Goal: Information Seeking & Learning: Check status

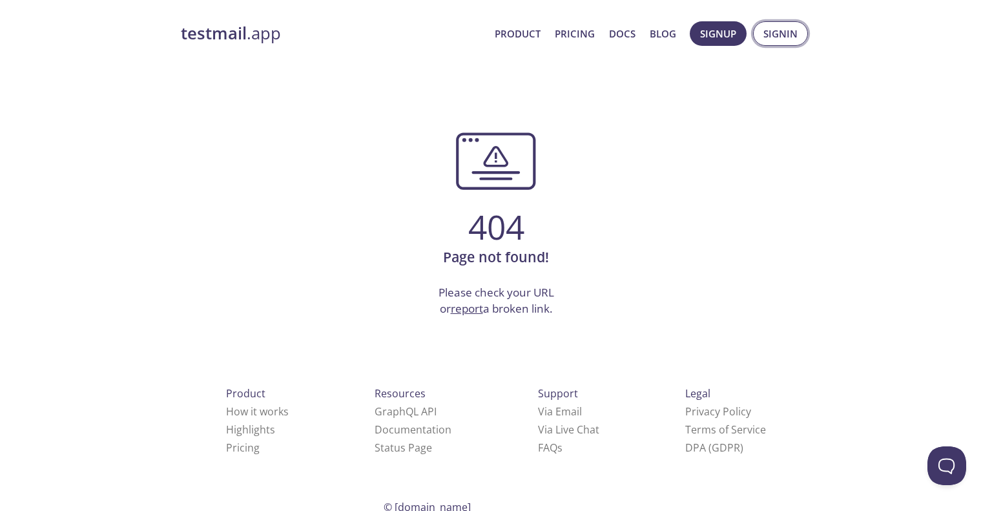
click at [779, 37] on span "Signin" at bounding box center [780, 33] width 34 height 17
click at [222, 40] on strong "testmail" at bounding box center [214, 33] width 66 height 23
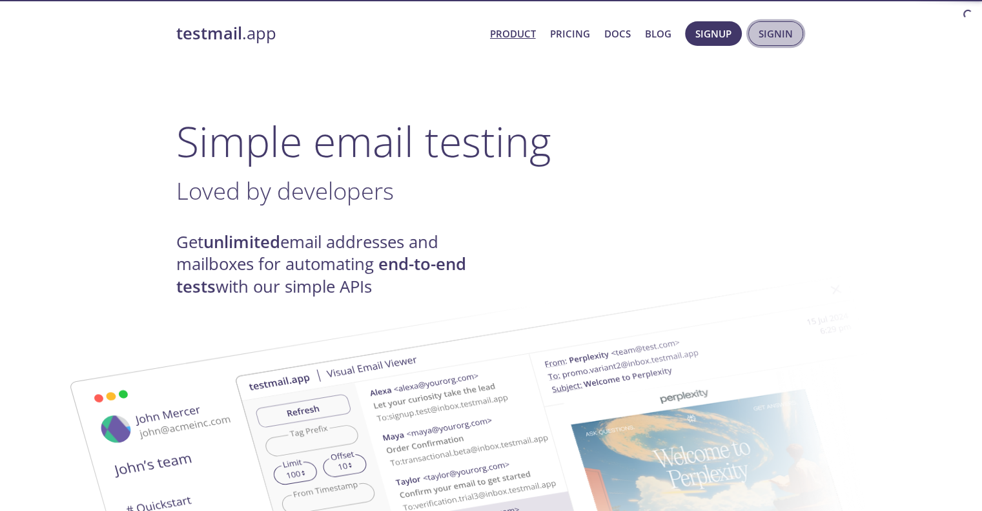
click at [774, 38] on span "Signin" at bounding box center [776, 33] width 34 height 17
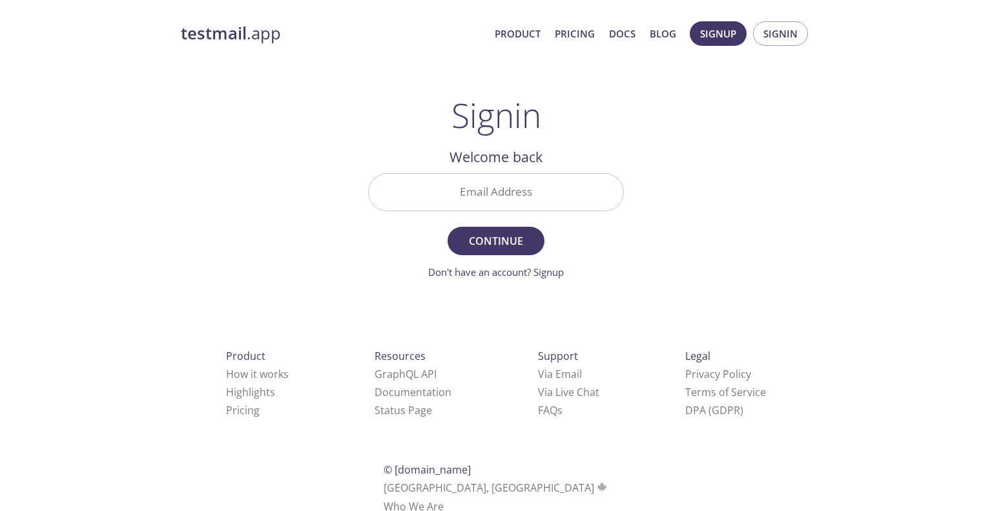
click at [537, 199] on input "Email Address" at bounding box center [496, 192] width 254 height 37
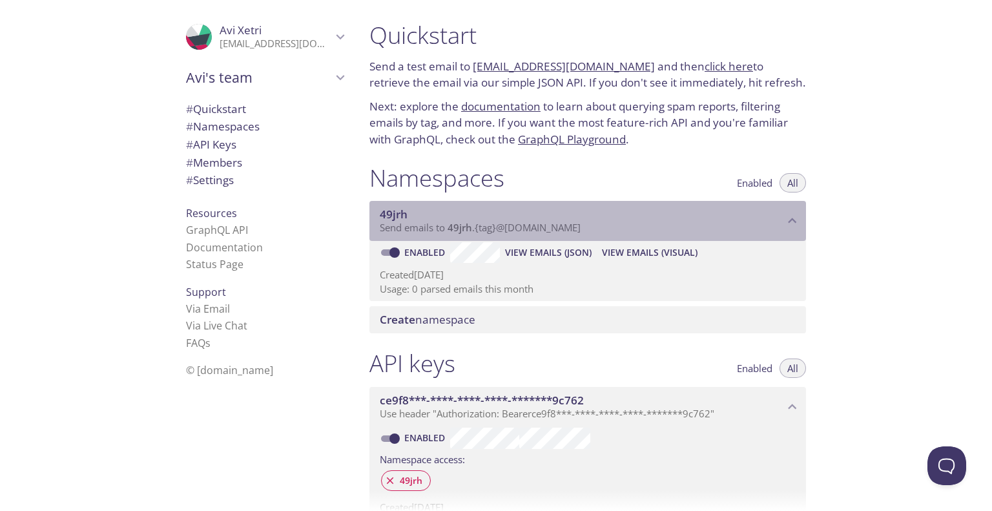
click at [530, 225] on span "Send emails to 49jrh . {tag} @[DOMAIN_NAME]" at bounding box center [480, 227] width 201 height 13
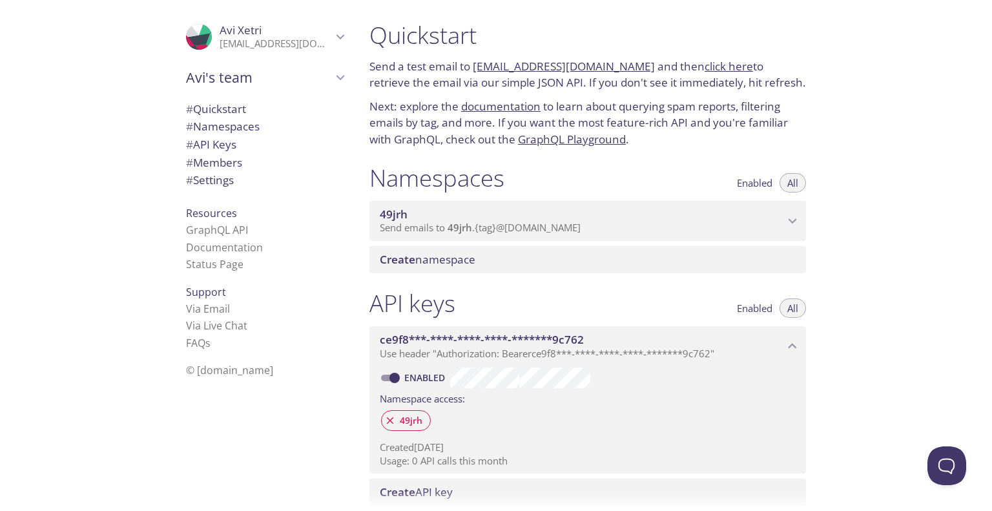
click at [531, 227] on span "Send emails to 49jrh . {tag} @[DOMAIN_NAME]" at bounding box center [480, 227] width 201 height 13
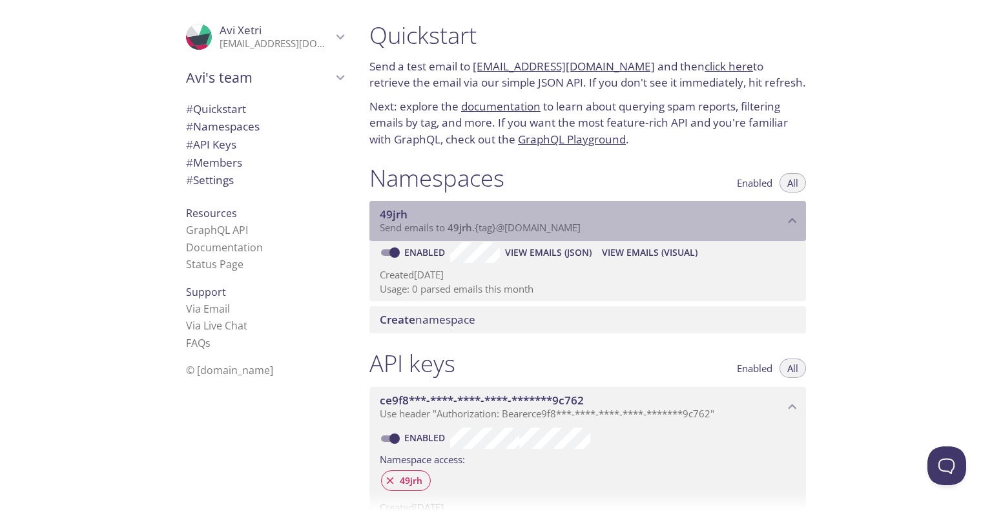
click at [772, 219] on span "49jrh" at bounding box center [582, 214] width 404 height 14
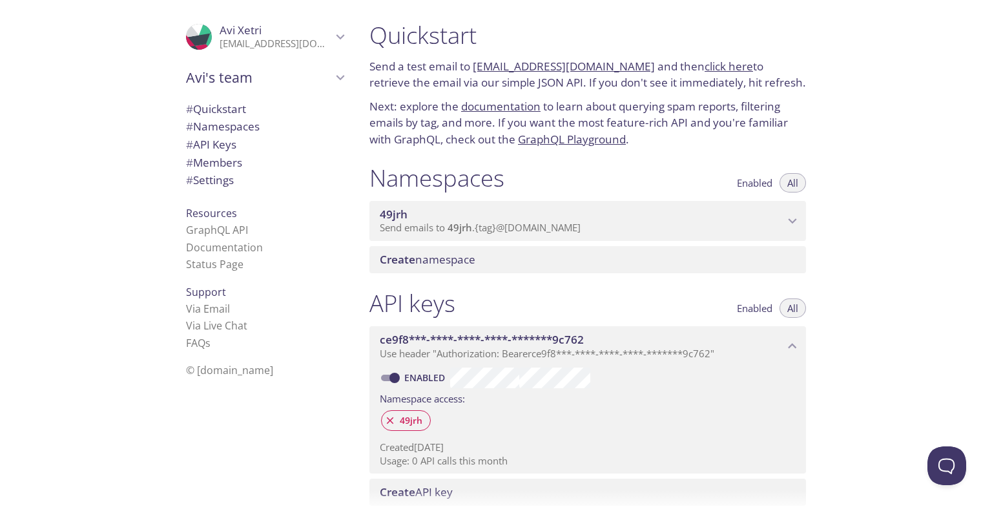
click at [772, 219] on span "49jrh" at bounding box center [582, 214] width 404 height 14
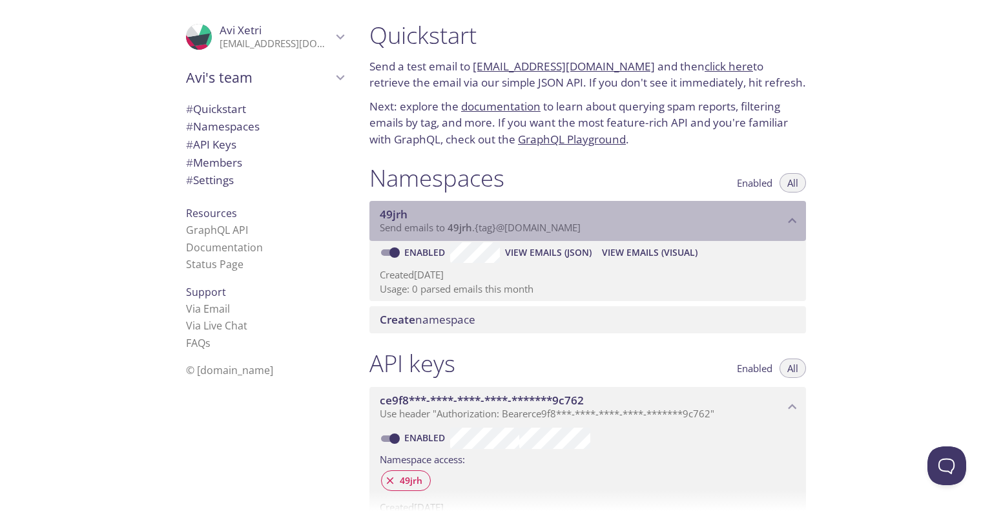
drag, startPoint x: 610, startPoint y: 234, endPoint x: 451, endPoint y: 225, distance: 159.2
click at [477, 225] on p "Send emails to 49jrh . {tag} @[DOMAIN_NAME]" at bounding box center [582, 227] width 404 height 13
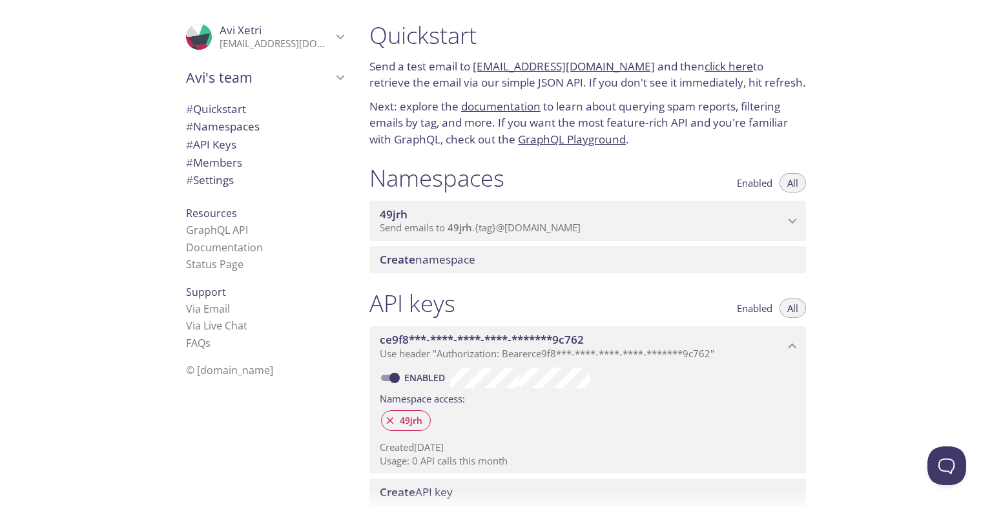
click at [450, 227] on span "49jrh" at bounding box center [460, 227] width 25 height 13
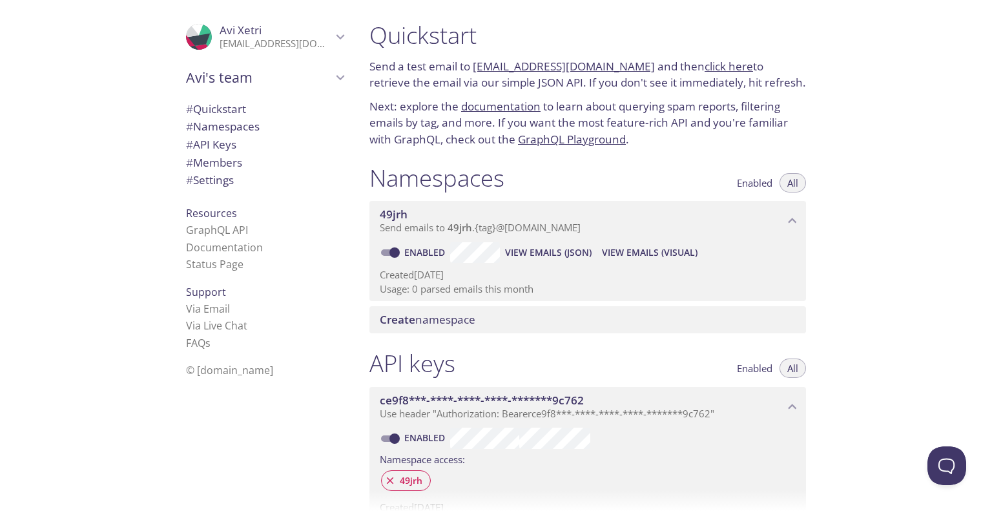
click at [463, 234] on div "49jrh Send emails to 49jrh . {tag} @[DOMAIN_NAME]" at bounding box center [587, 221] width 437 height 40
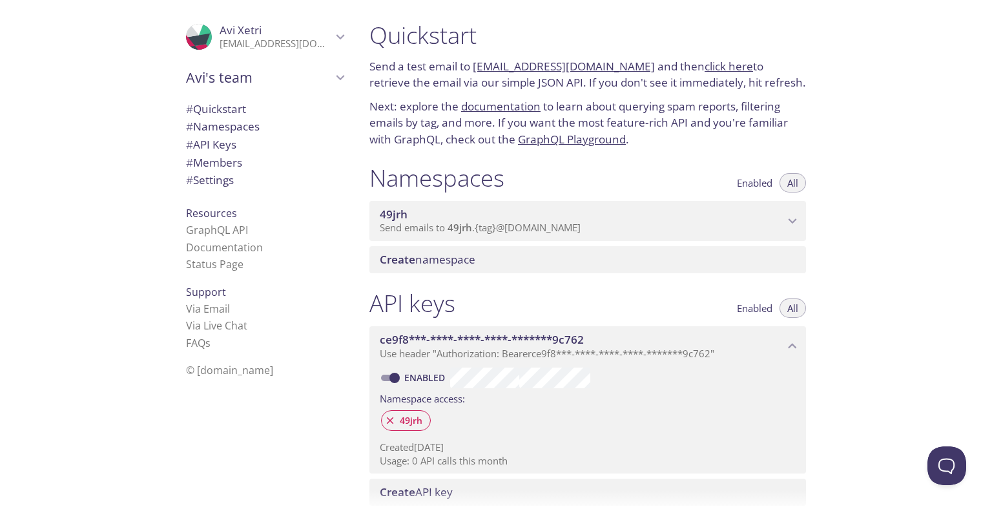
click at [462, 268] on div "Create namespace" at bounding box center [587, 259] width 437 height 27
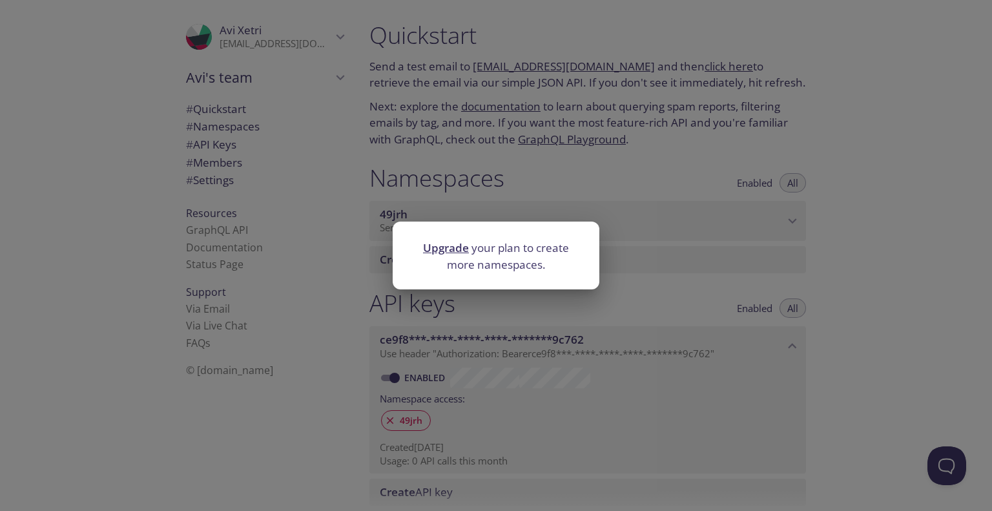
click at [584, 165] on div "Upgrade your plan to create more namespaces." at bounding box center [496, 255] width 992 height 511
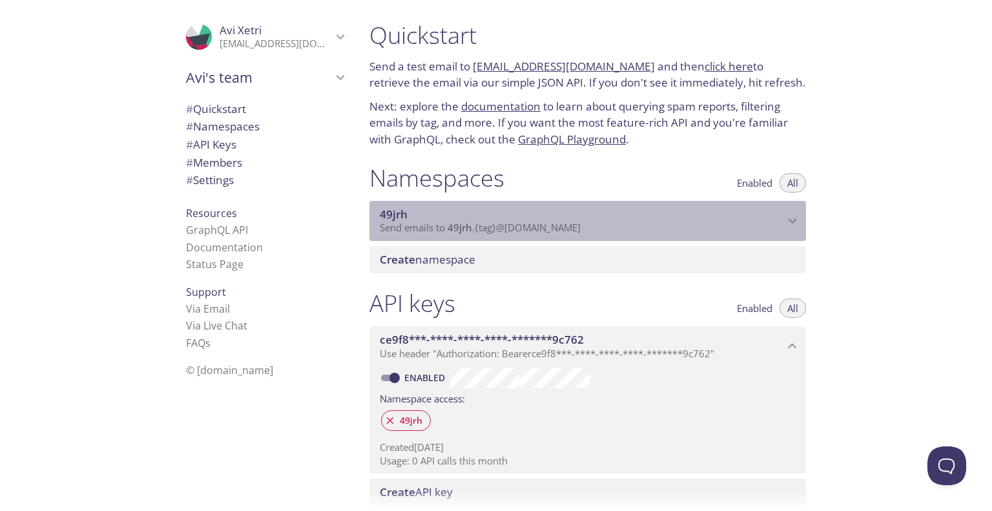
click at [586, 214] on span "49jrh" at bounding box center [582, 214] width 404 height 14
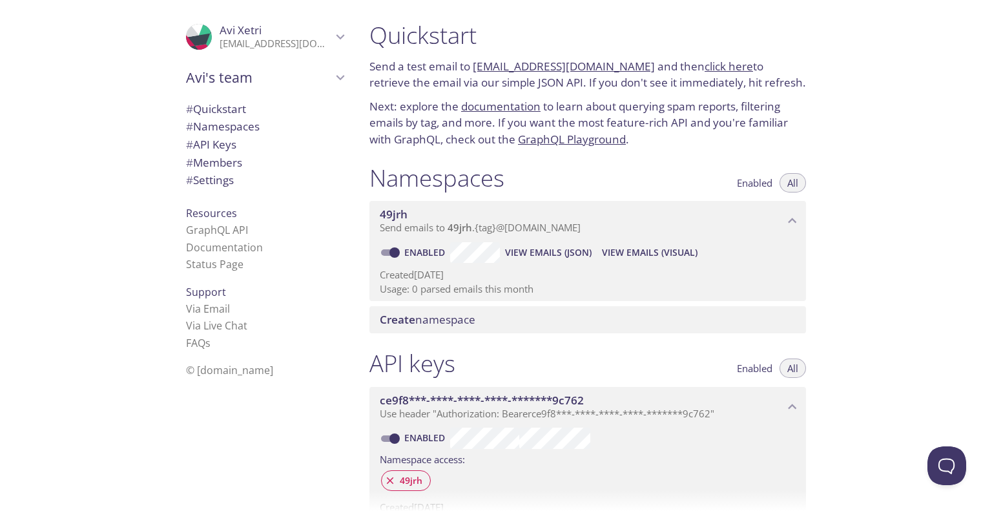
click at [761, 183] on span "Enabled" at bounding box center [755, 183] width 36 height 0
click at [786, 185] on button "All" at bounding box center [792, 182] width 26 height 19
click at [533, 245] on span "View Emails (JSON)" at bounding box center [548, 252] width 87 height 15
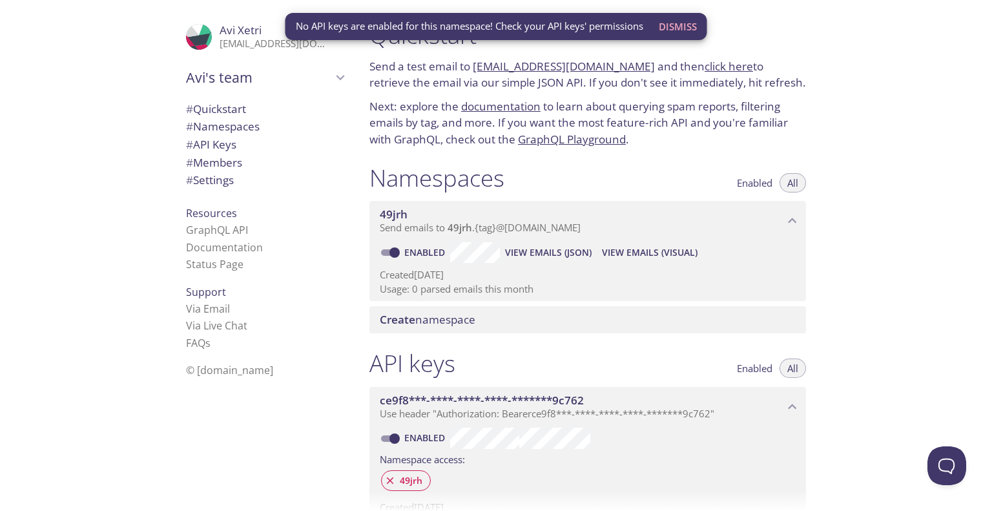
click at [633, 251] on span "View Emails (Visual)" at bounding box center [650, 252] width 96 height 15
click at [676, 29] on span "Dismiss" at bounding box center [678, 26] width 38 height 17
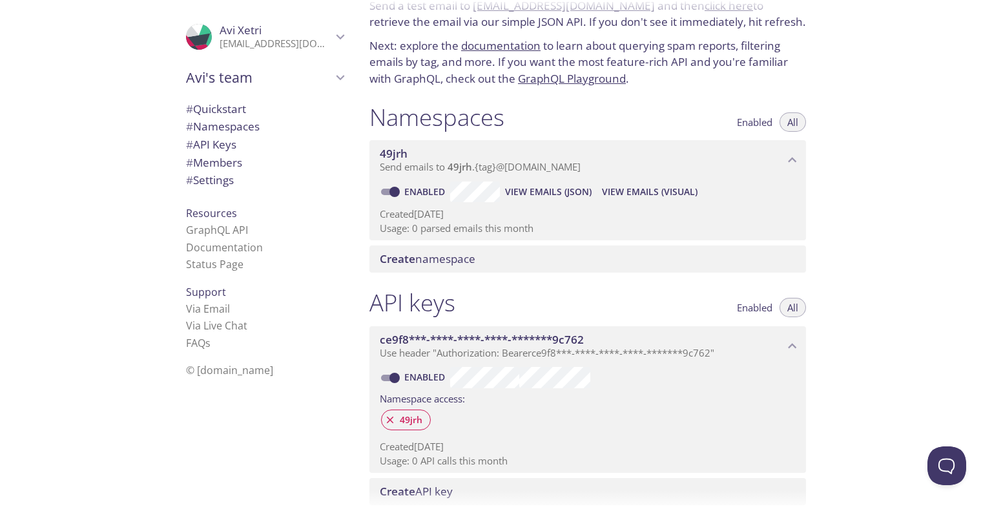
scroll to position [129, 0]
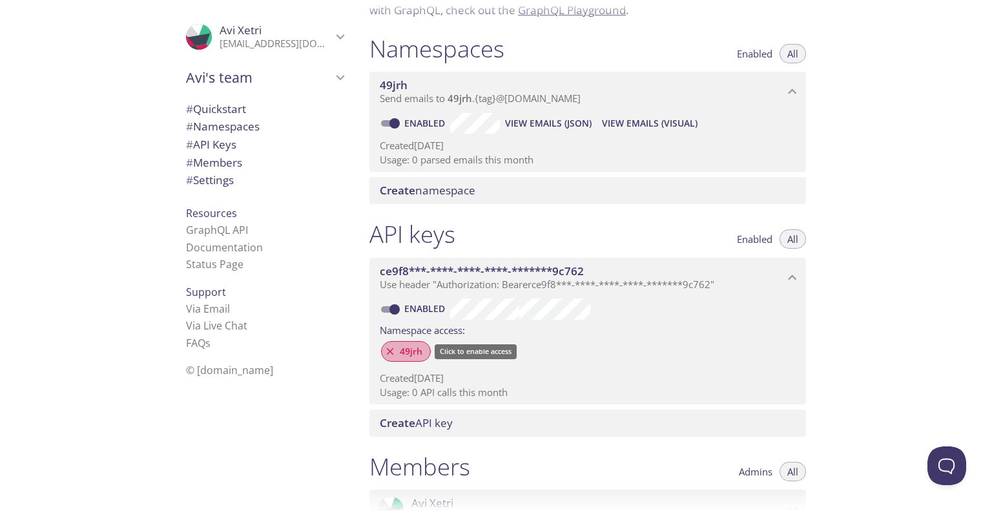
click at [398, 351] on span "49jrh" at bounding box center [411, 351] width 38 height 12
click at [641, 120] on span "View Emails (Visual)" at bounding box center [650, 123] width 96 height 15
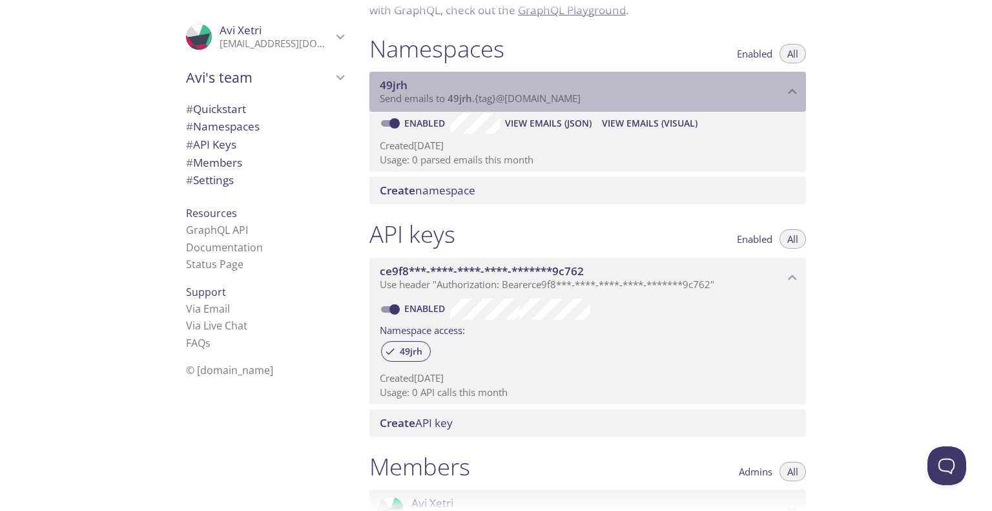
drag, startPoint x: 446, startPoint y: 98, endPoint x: 544, endPoint y: 100, distance: 97.5
click at [540, 100] on span "Send emails to 49jrh . {tag} @[DOMAIN_NAME]" at bounding box center [480, 98] width 201 height 13
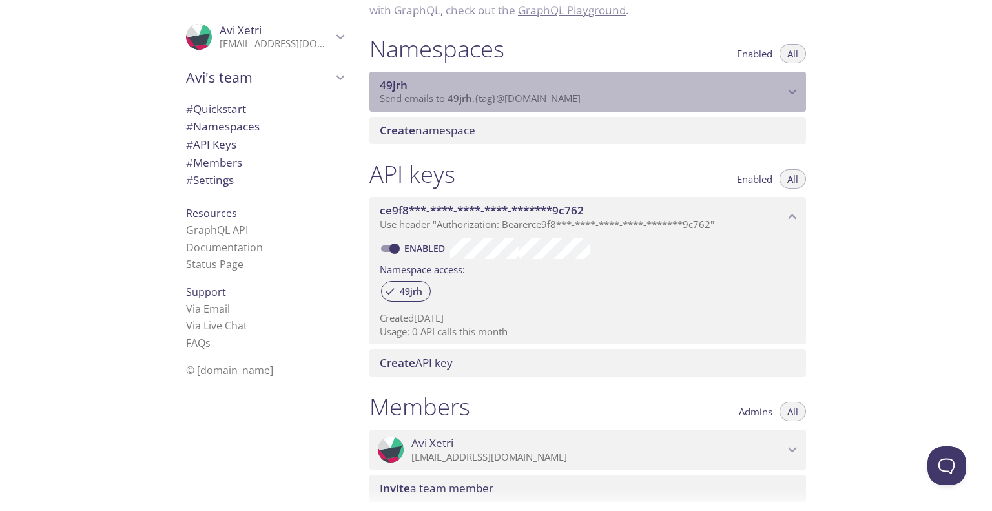
drag, startPoint x: 602, startPoint y: 99, endPoint x: 465, endPoint y: 98, distance: 137.6
click at [465, 98] on p "Send emails to 49jrh . {tag} @[DOMAIN_NAME]" at bounding box center [582, 98] width 404 height 13
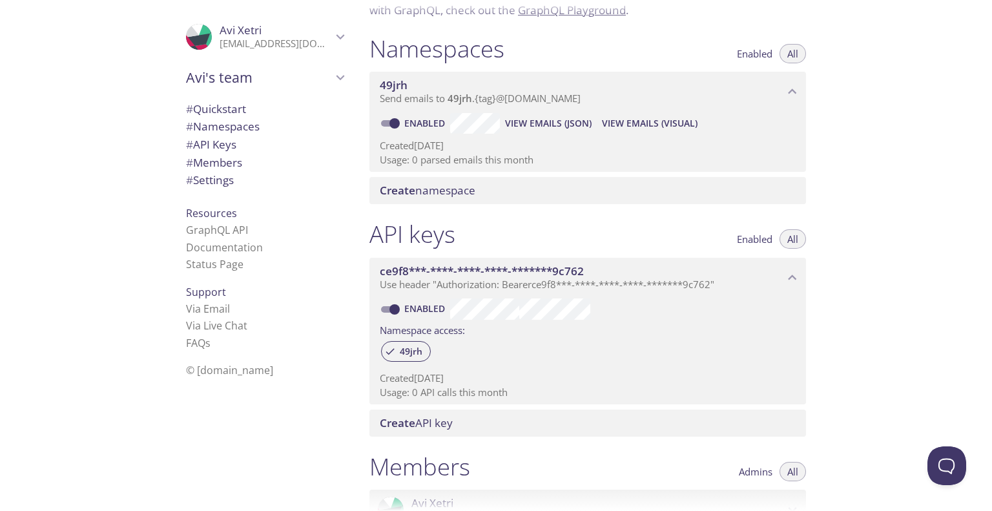
drag, startPoint x: 589, startPoint y: 101, endPoint x: 431, endPoint y: 121, distance: 158.8
click at [438, 115] on div "49jrh Send emails to 49jrh . {tag} @[DOMAIN_NAME] Enabled View Emails (JSON) Vi…" at bounding box center [587, 122] width 437 height 100
click at [539, 116] on span "View Emails (JSON)" at bounding box center [548, 123] width 87 height 15
click at [615, 124] on span "View Emails (Visual)" at bounding box center [650, 123] width 96 height 15
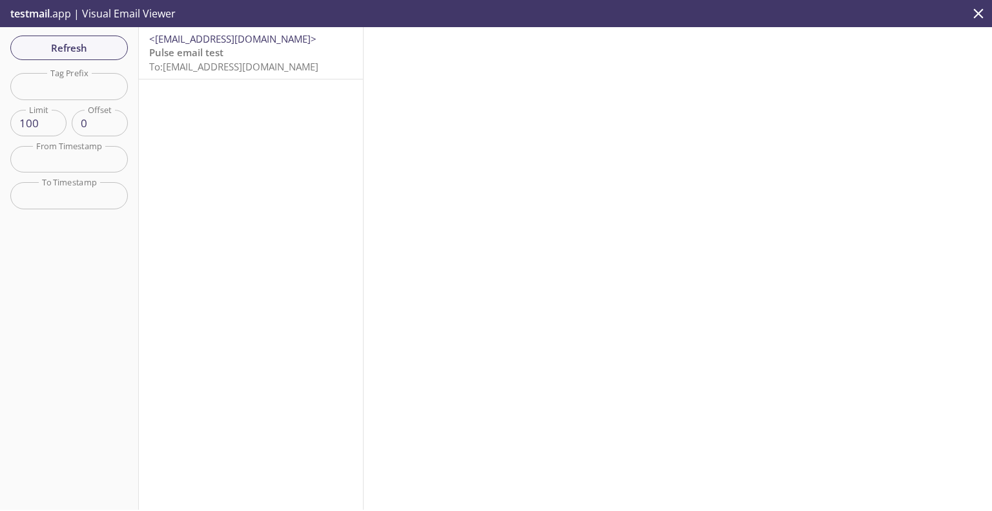
click at [278, 46] on p "Pulse email test To: [EMAIL_ADDRESS][DOMAIN_NAME]" at bounding box center [250, 60] width 203 height 28
